Goal: Task Accomplishment & Management: Complete application form

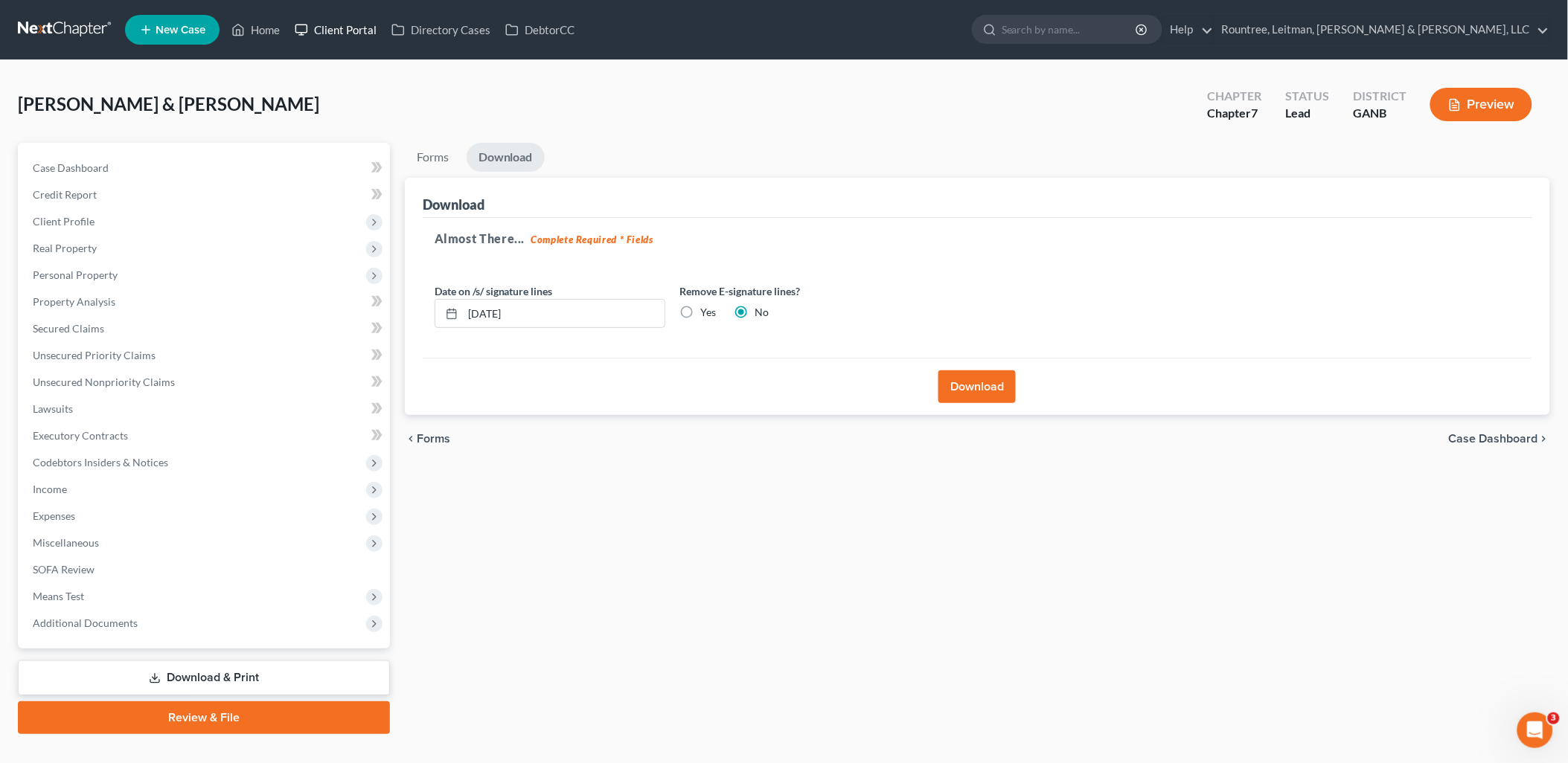
click at [345, 25] on link "Client Portal" at bounding box center [335, 30] width 97 height 27
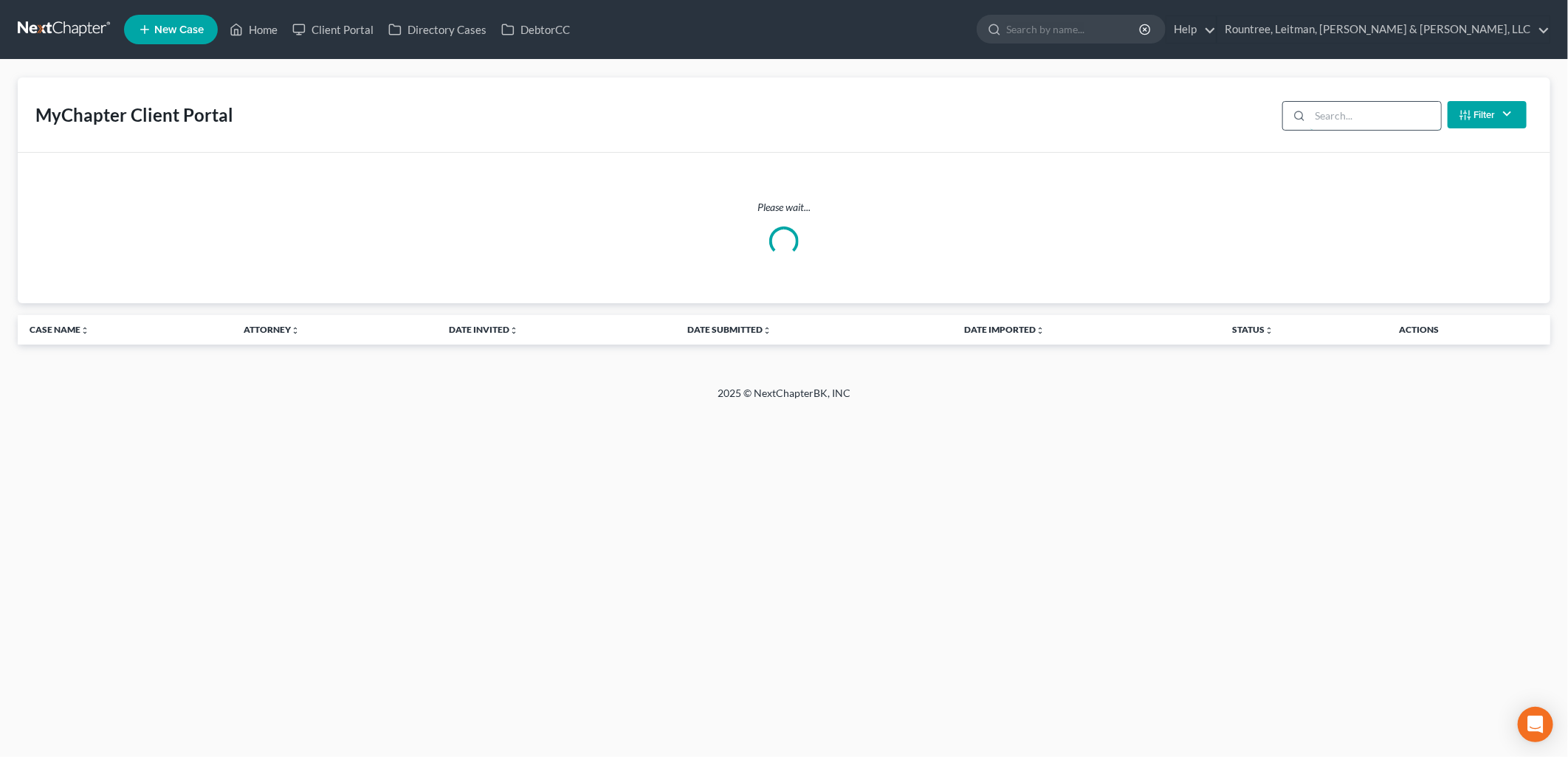
click at [1339, 115] on input "search" at bounding box center [1376, 116] width 131 height 28
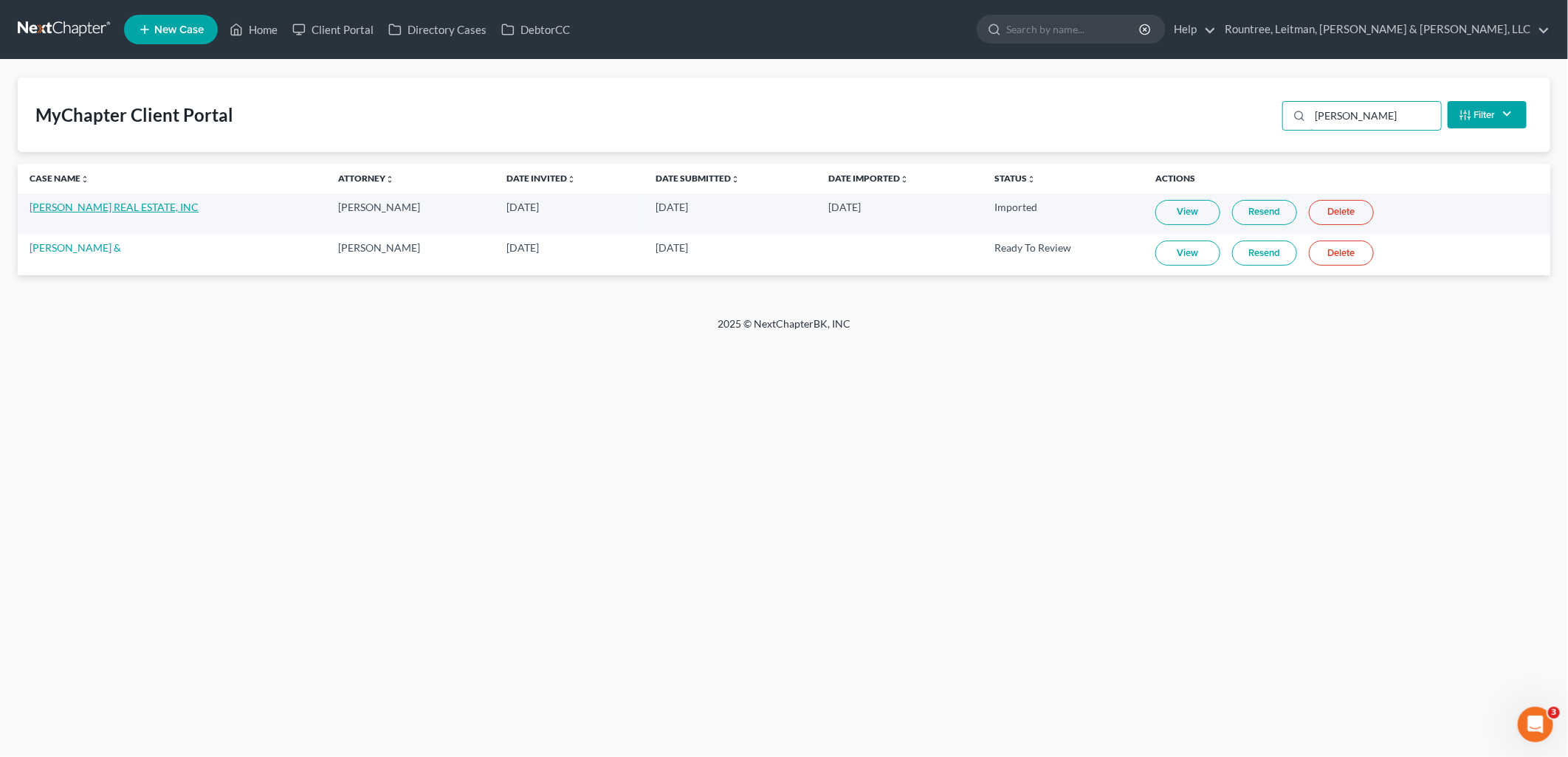
type input "inniss"
click at [111, 208] on link "INNISS REAL ESTATE, INC" at bounding box center [114, 206] width 169 height 12
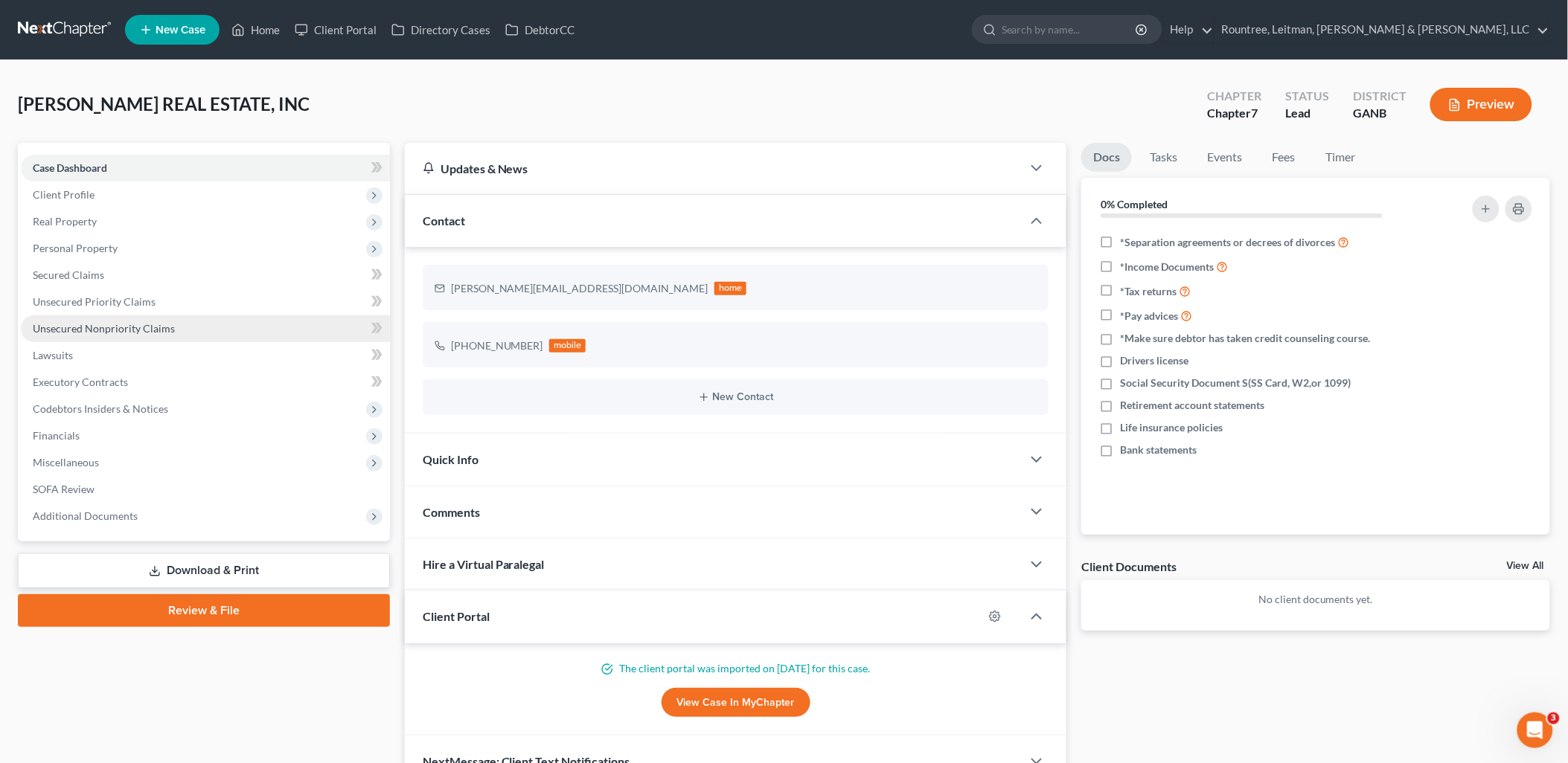
click at [166, 322] on span "Unsecured Nonpriority Claims" at bounding box center [103, 327] width 142 height 12
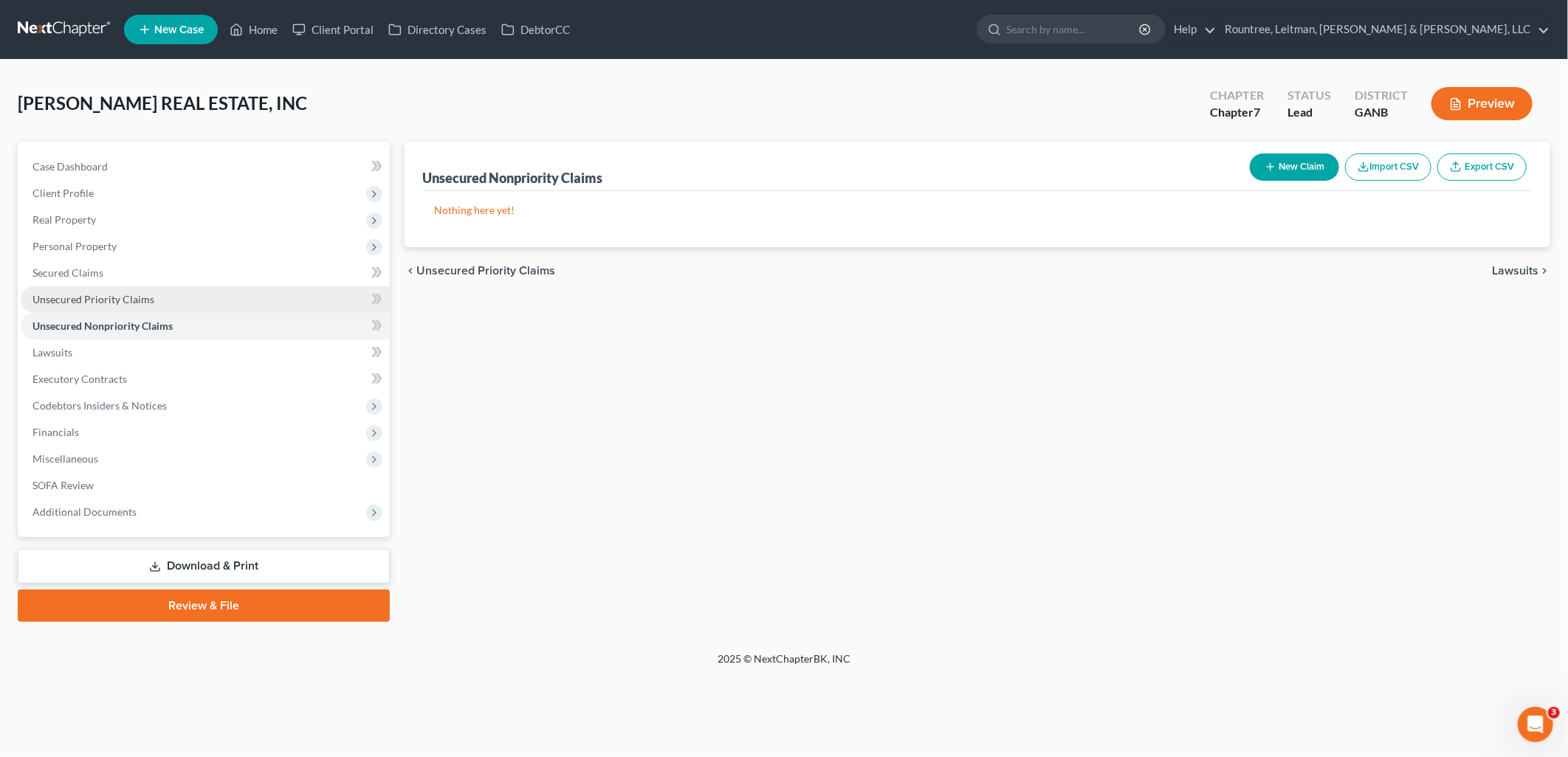
click at [201, 293] on link "Unsecured Priority Claims" at bounding box center [205, 299] width 369 height 27
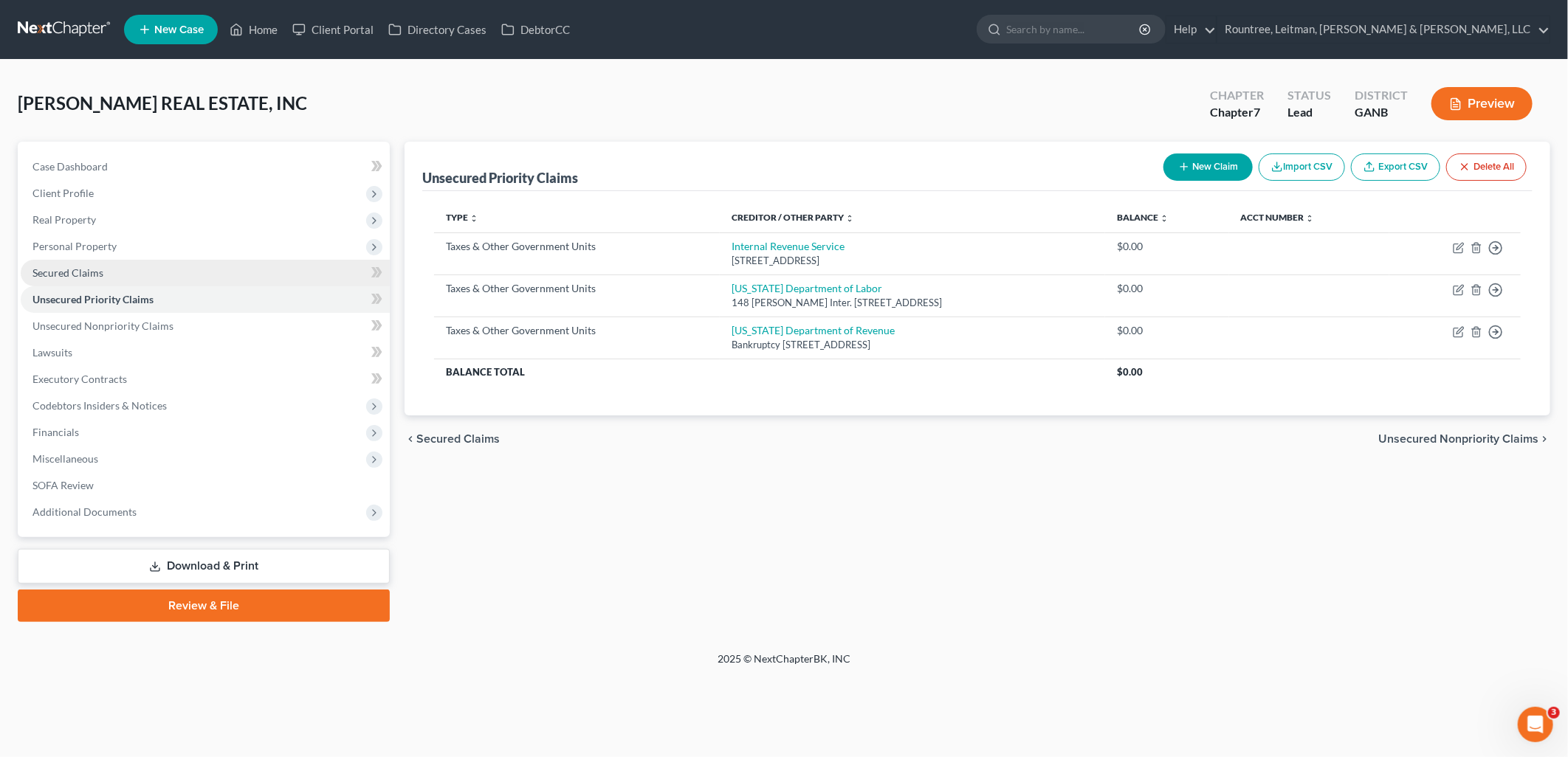
click at [166, 274] on link "Secured Claims" at bounding box center [205, 273] width 369 height 27
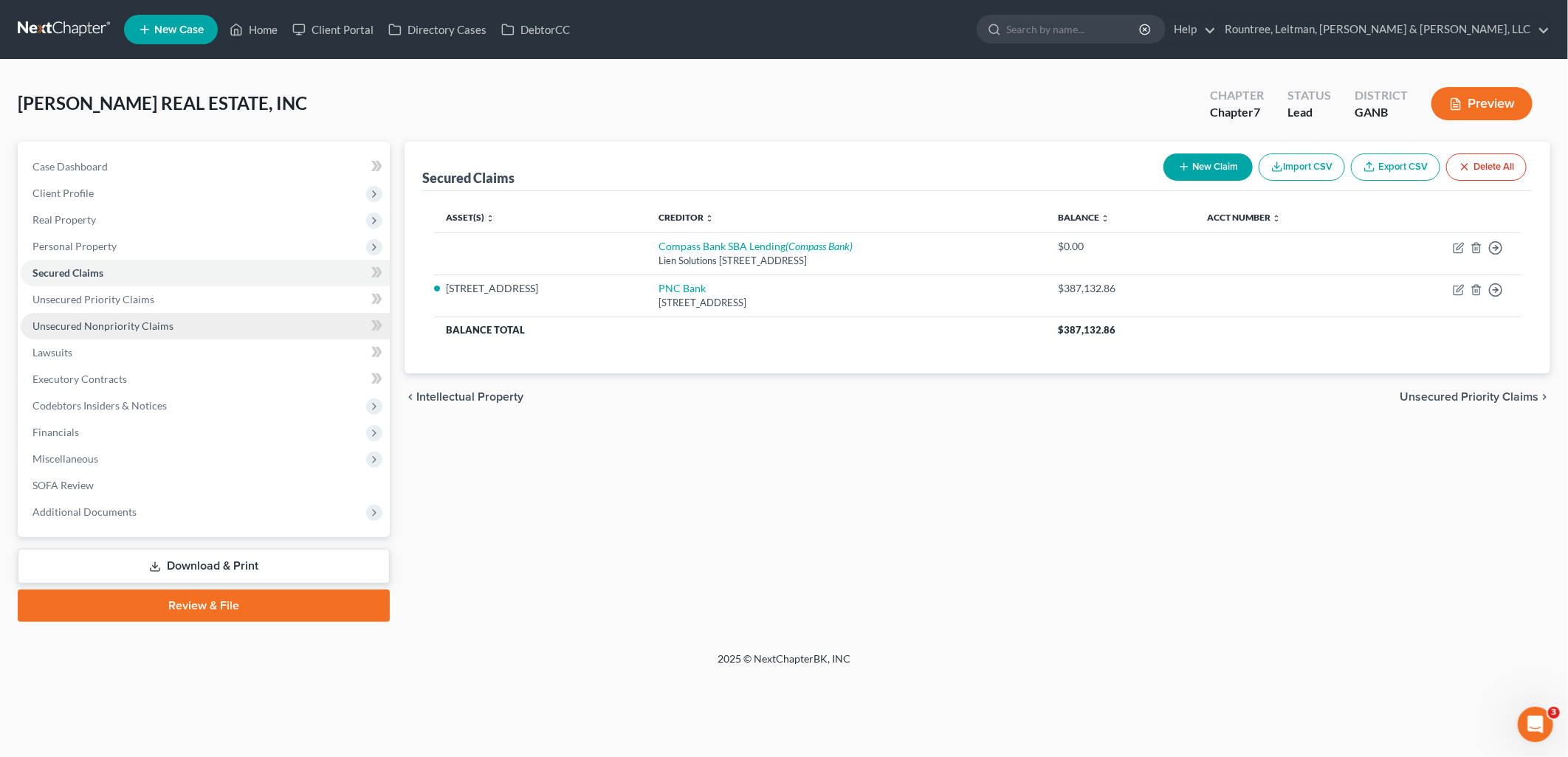
click at [167, 320] on span "Unsecured Nonpriority Claims" at bounding box center [103, 325] width 141 height 12
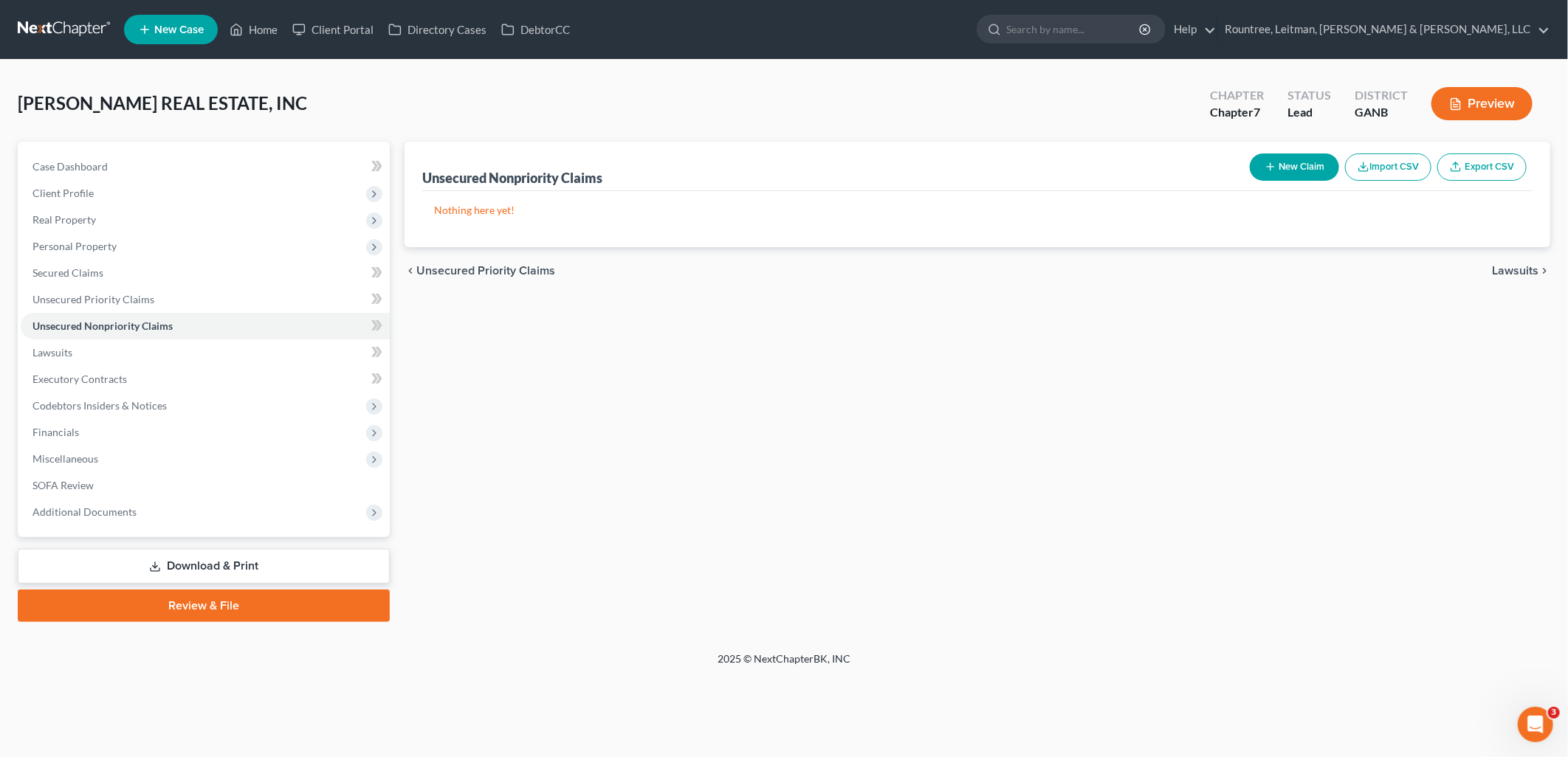
click at [1279, 167] on button "New Claim" at bounding box center [1294, 167] width 89 height 28
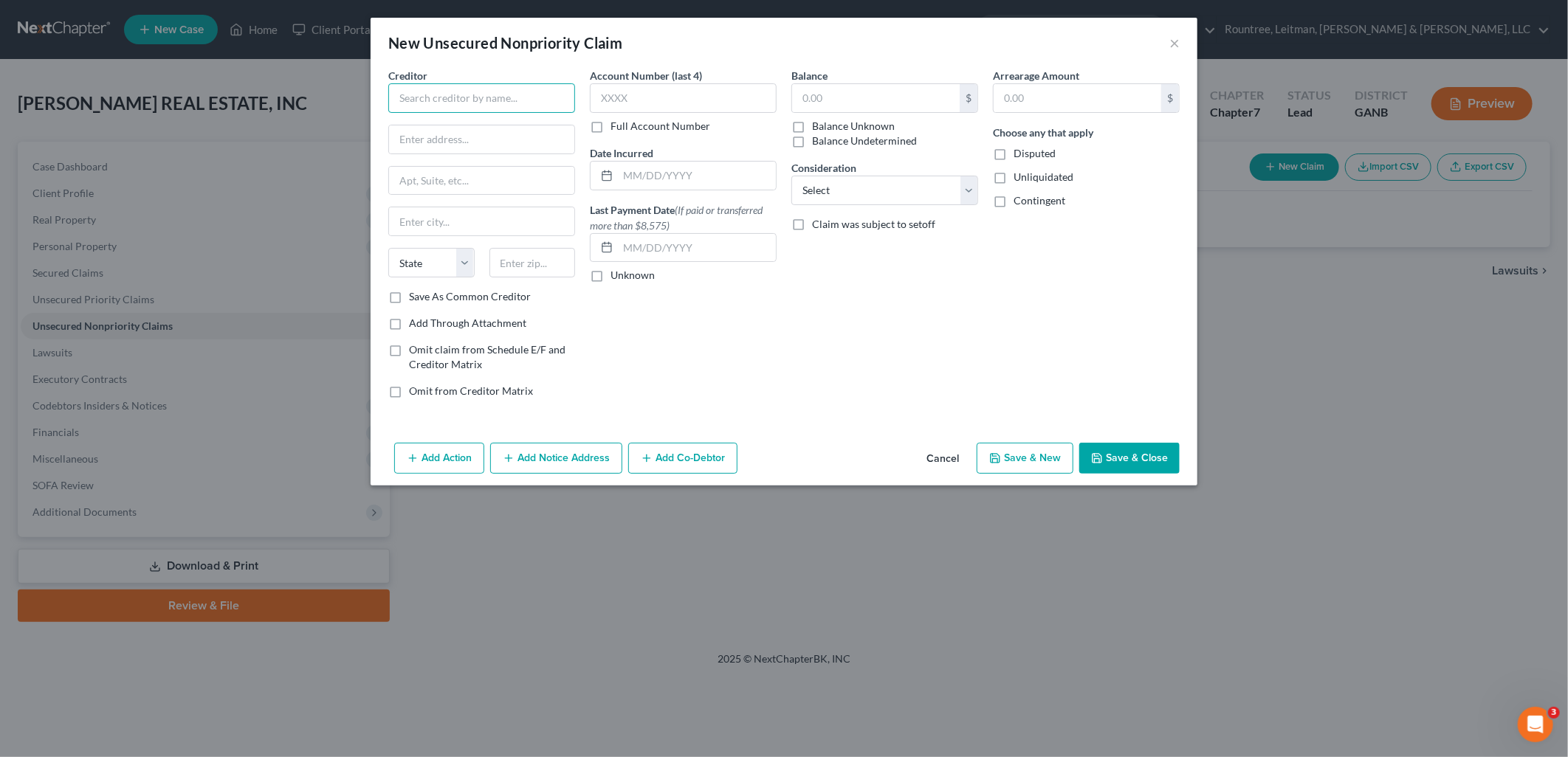
drag, startPoint x: 498, startPoint y: 97, endPoint x: 492, endPoint y: 104, distance: 9.2
click at [492, 101] on input "text" at bounding box center [482, 98] width 187 height 29
type input "Gas South"
drag, startPoint x: 714, startPoint y: 348, endPoint x: 566, endPoint y: 271, distance: 166.8
click at [713, 348] on div "Account Number (last 4) Full Account Number Date Incurred Last Payment Date (If…" at bounding box center [683, 238] width 201 height 342
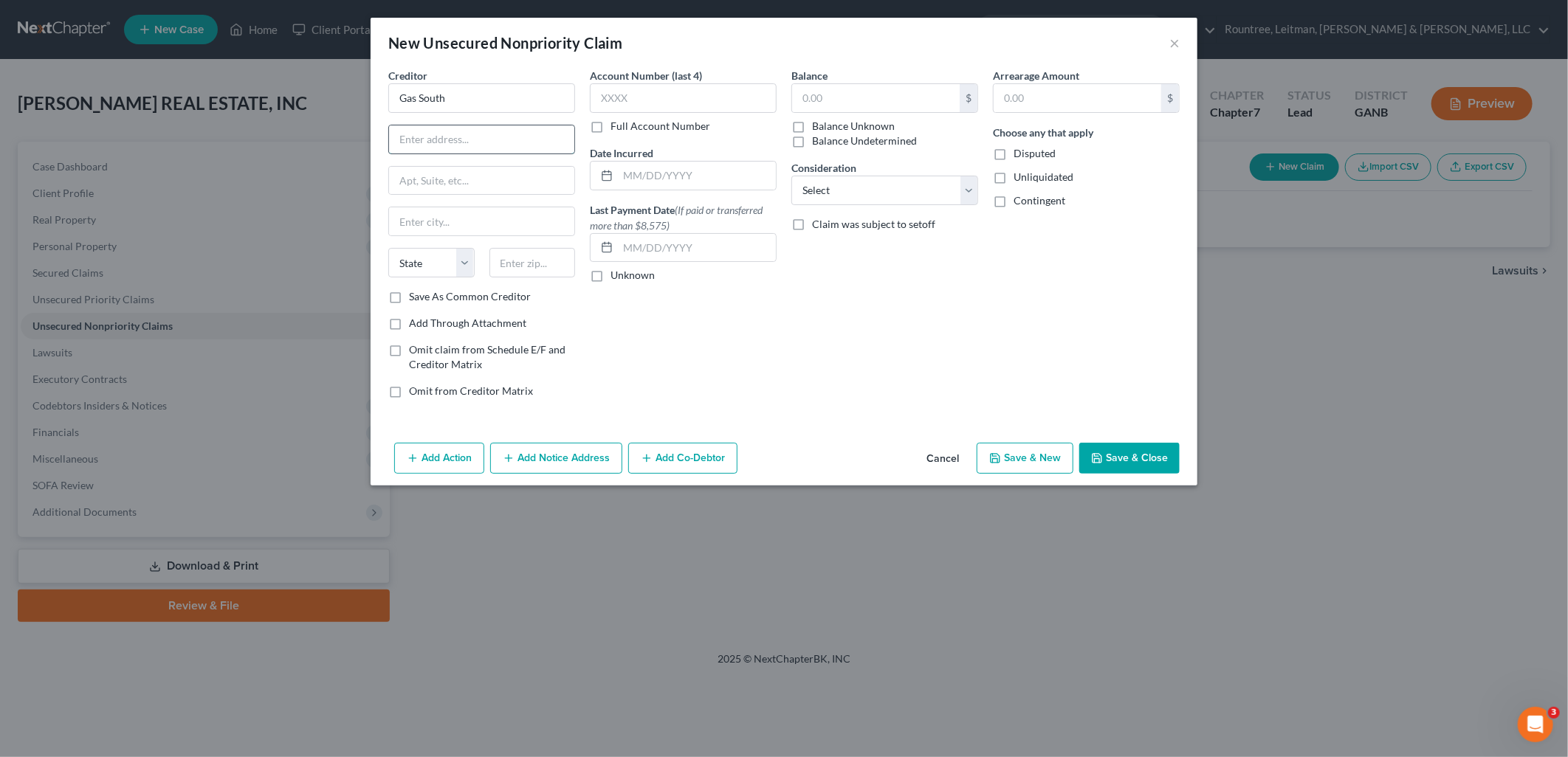
click at [467, 142] on input "text" at bounding box center [481, 140] width 185 height 28
